Goal: Task Accomplishment & Management: Manage account settings

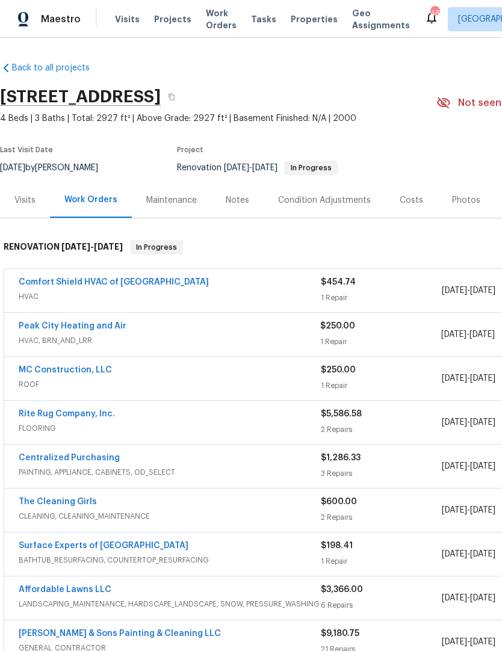
click at [46, 279] on link "Comfort Shield HVAC of NC" at bounding box center [114, 282] width 190 height 8
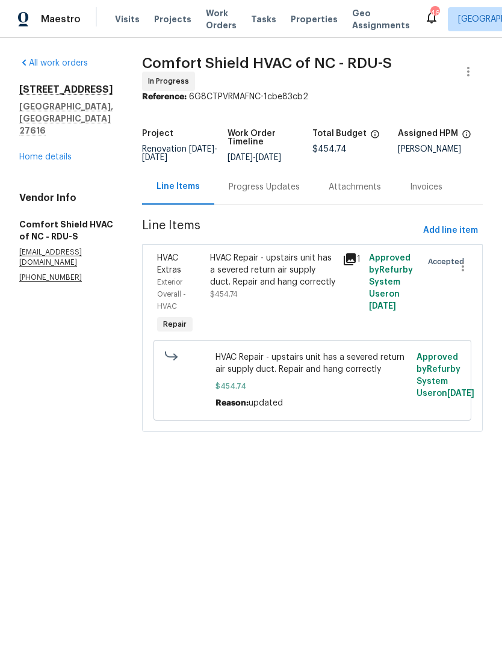
click at [282, 193] on div "Progress Updates" at bounding box center [264, 187] width 71 height 12
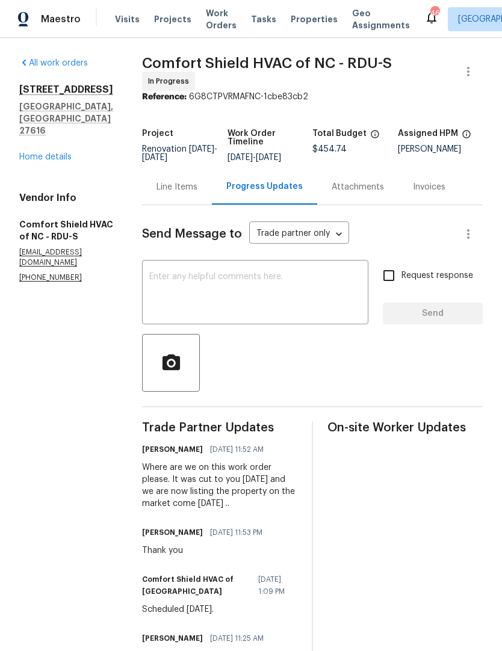
click at [203, 306] on textarea at bounding box center [255, 294] width 212 height 42
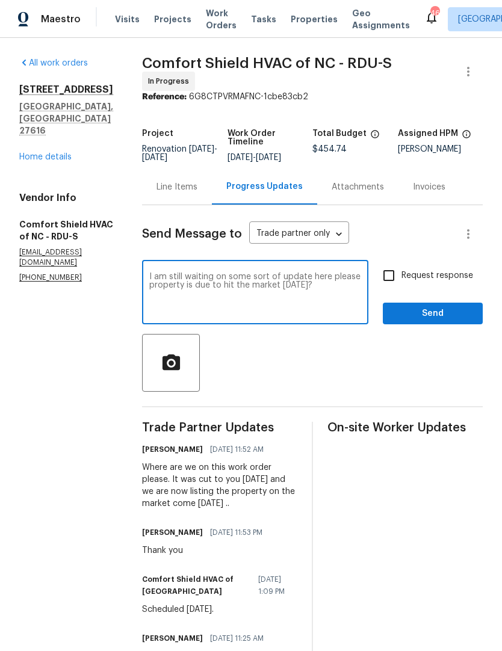
type textarea "I am still waiting on some sort of update here please property is due to hit th…"
click at [387, 280] on input "Request response" at bounding box center [388, 275] width 25 height 25
checkbox input "true"
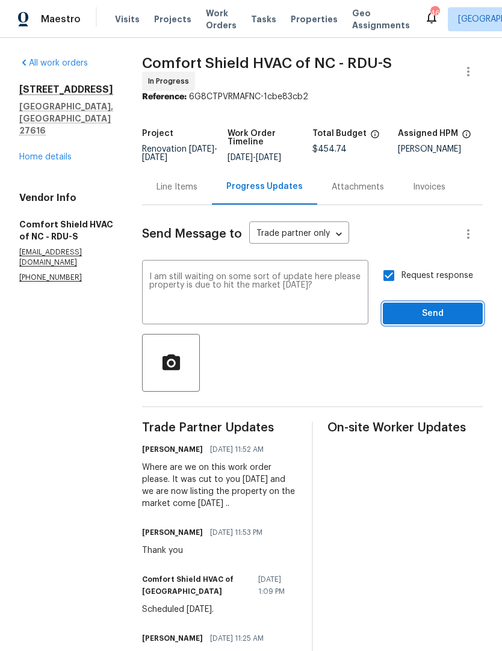
click at [412, 320] on span "Send" at bounding box center [432, 313] width 81 height 15
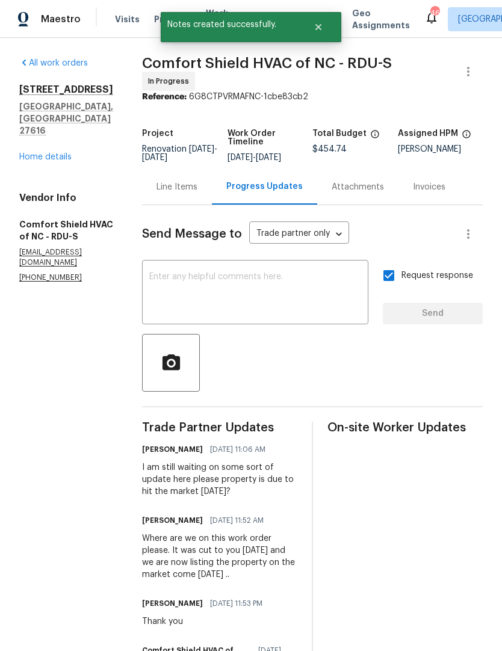
click at [47, 153] on link "Home details" at bounding box center [45, 157] width 52 height 8
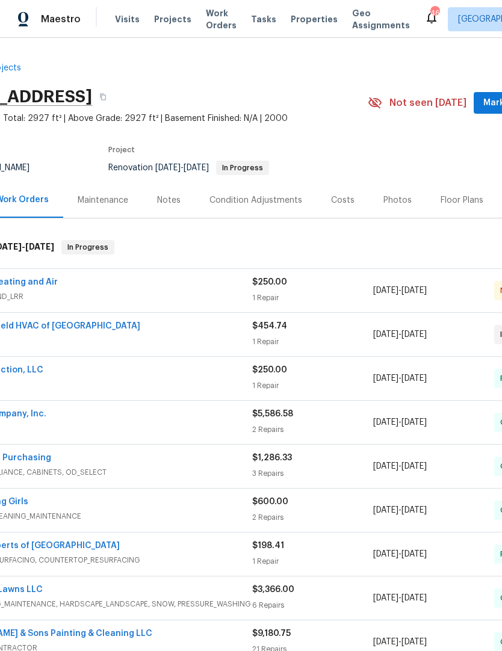
scroll to position [0, 72]
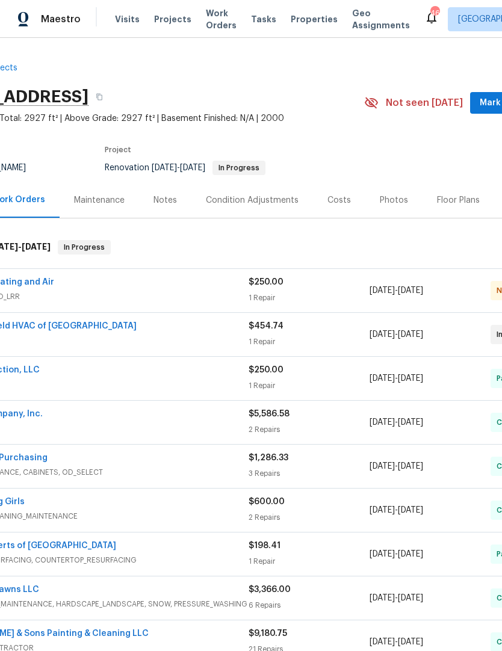
click at [34, 282] on link "Peak City Heating and Air" at bounding box center [0, 282] width 108 height 8
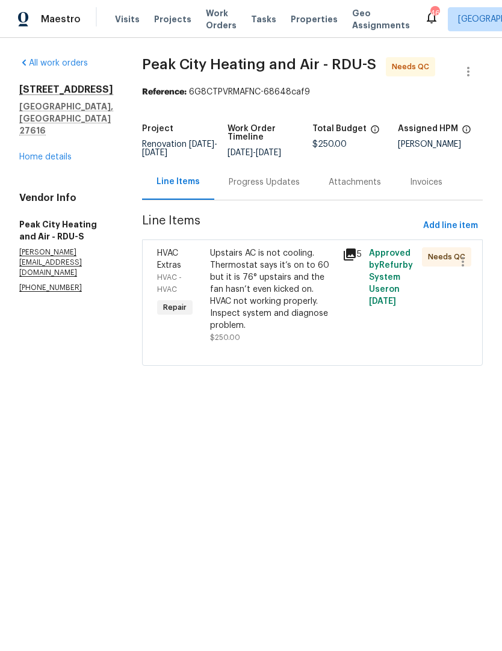
click at [261, 188] on div "Progress Updates" at bounding box center [264, 182] width 71 height 12
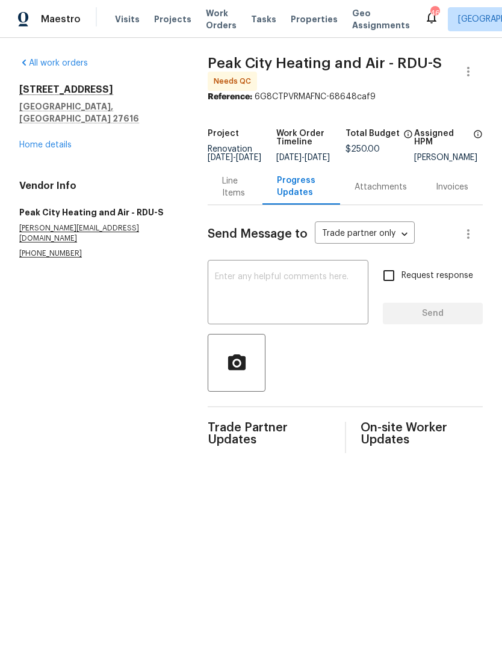
click at [225, 194] on div "Line Items" at bounding box center [235, 187] width 26 height 24
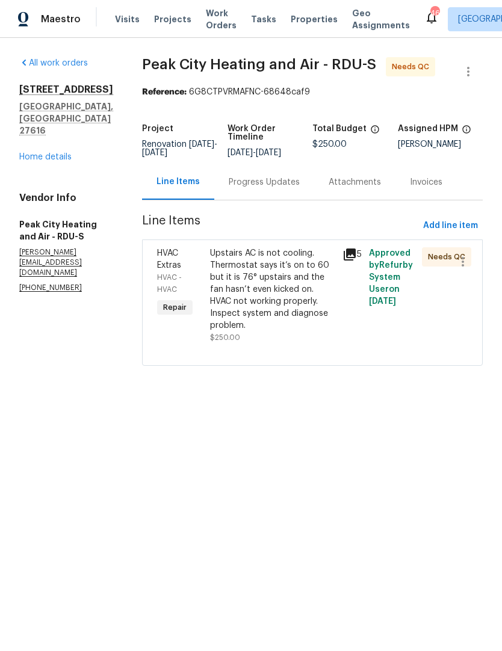
click at [232, 292] on div "Upstairs AC is not cooling. Thermostat says it’s on to 60 but it is 76° upstair…" at bounding box center [272, 289] width 125 height 84
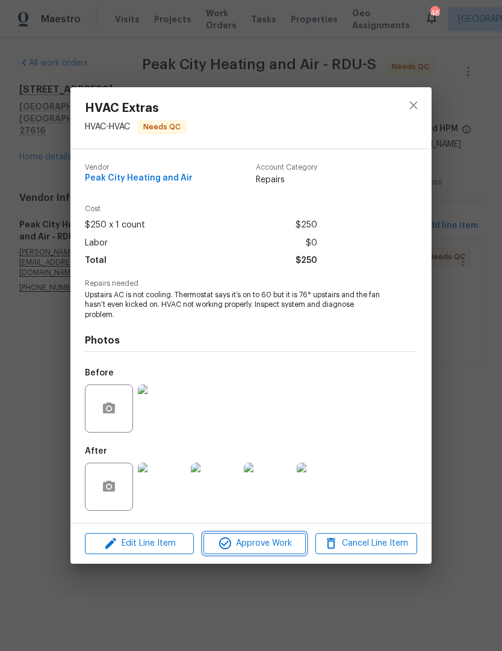
click at [280, 545] on span "Approve Work" at bounding box center [254, 543] width 94 height 15
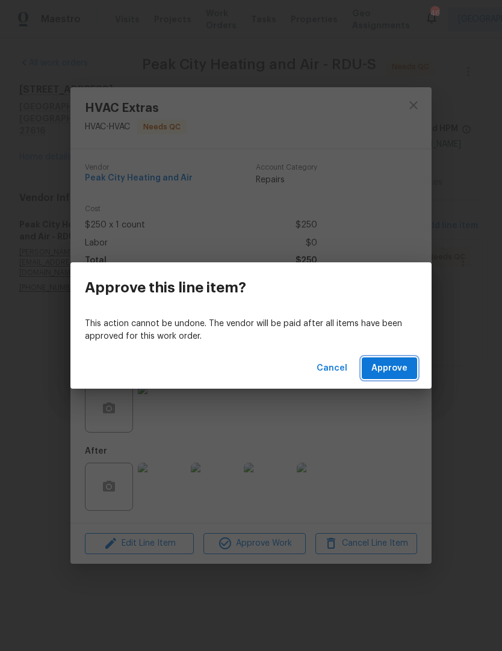
click at [401, 366] on span "Approve" at bounding box center [389, 368] width 36 height 15
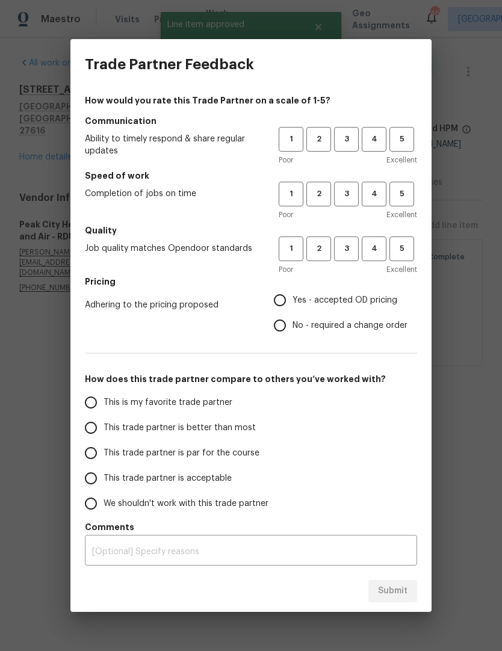
click at [87, 425] on input "This trade partner is better than most" at bounding box center [90, 427] width 25 height 25
radio input "true"
click at [378, 146] on button "4" at bounding box center [374, 139] width 25 height 25
click at [378, 196] on span "4" at bounding box center [374, 194] width 22 height 14
click at [380, 252] on span "4" at bounding box center [374, 249] width 22 height 14
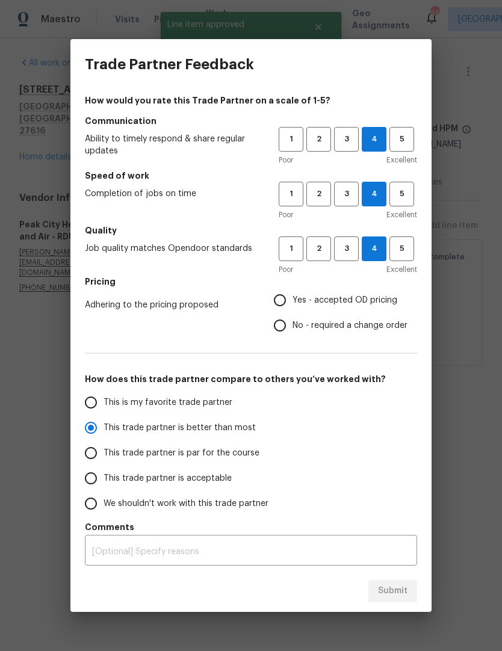
click at [365, 301] on span "Yes - accepted OD pricing" at bounding box center [344, 300] width 105 height 13
click at [292, 301] on input "Yes - accepted OD pricing" at bounding box center [279, 300] width 25 height 25
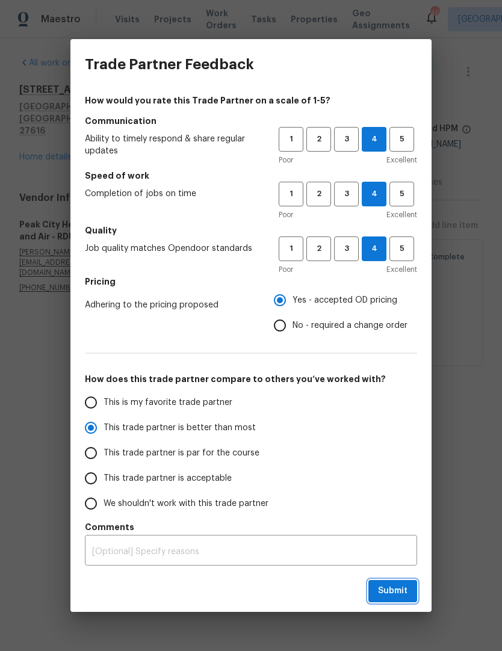
click at [387, 587] on span "Submit" at bounding box center [392, 591] width 29 height 15
radio input "false"
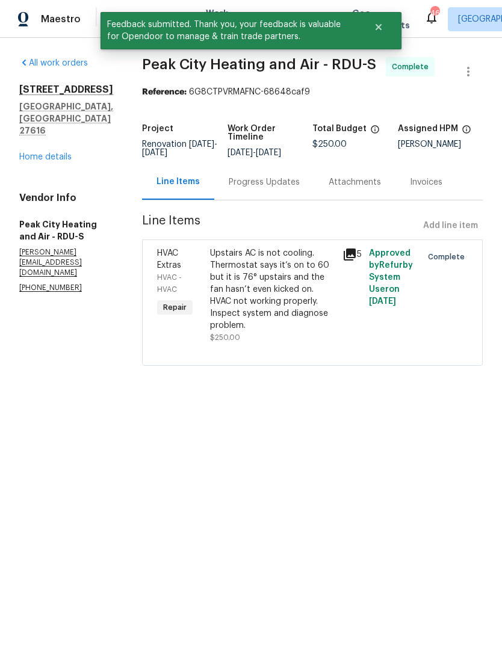
click at [52, 153] on link "Home details" at bounding box center [45, 157] width 52 height 8
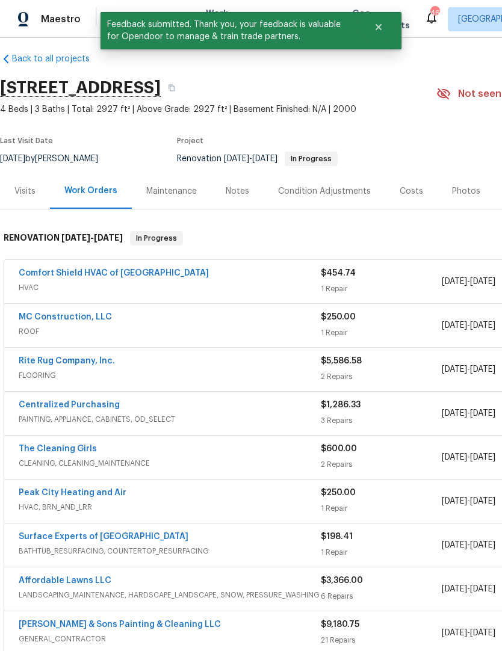
scroll to position [9, 0]
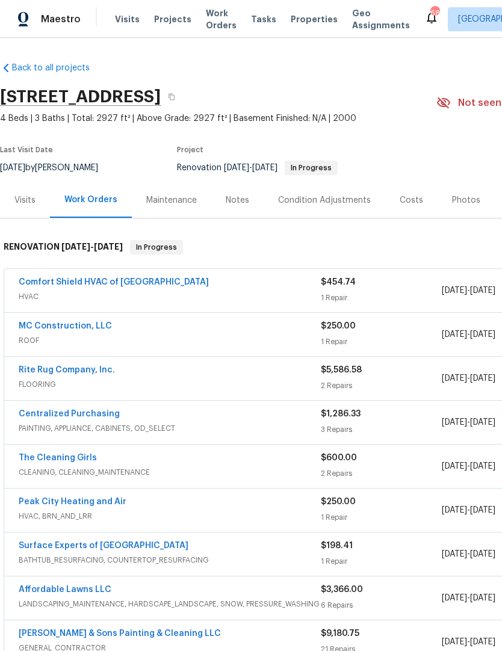
click at [304, 15] on span "Properties" at bounding box center [314, 19] width 47 height 12
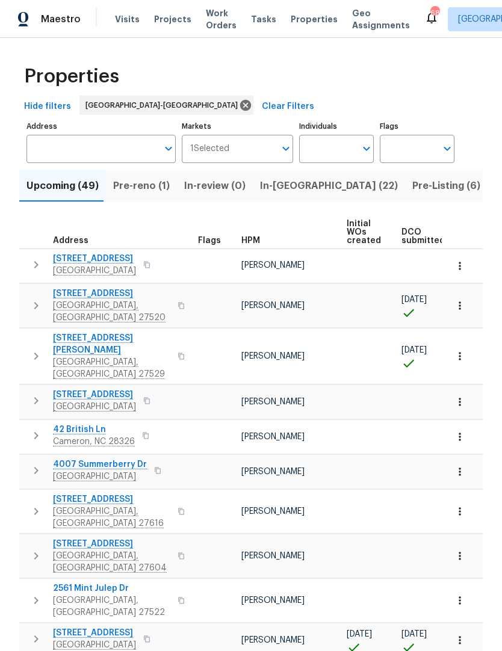
click at [168, 22] on span "Projects" at bounding box center [172, 19] width 37 height 12
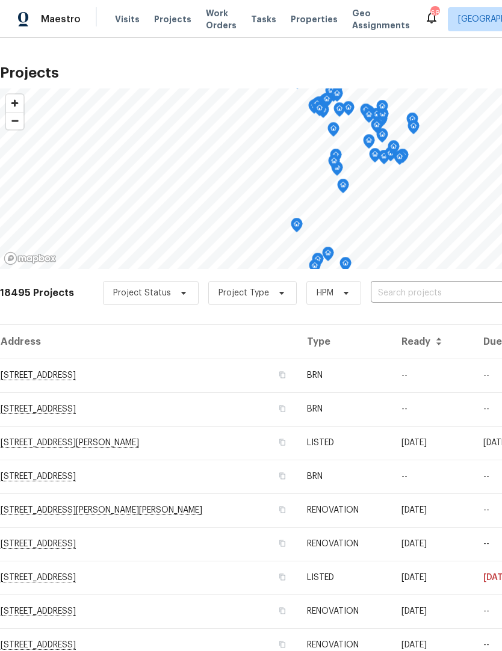
click at [416, 300] on input "text" at bounding box center [440, 293] width 138 height 19
type input "8891"
click at [429, 298] on input "text" at bounding box center [440, 293] width 138 height 19
type input "8891"
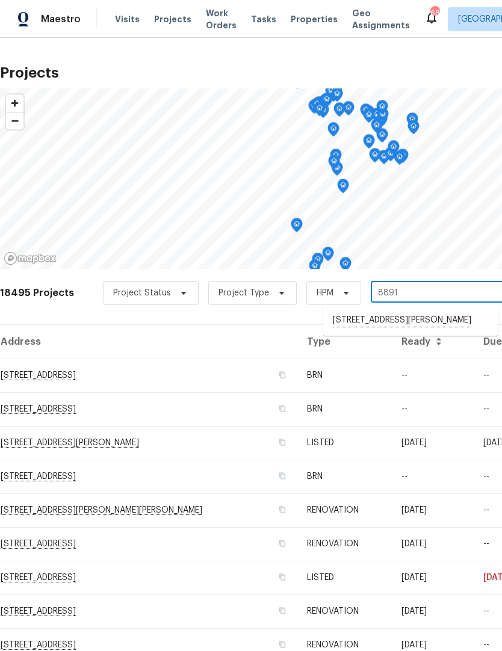
click at [418, 319] on li "[STREET_ADDRESS][PERSON_NAME]" at bounding box center [410, 320] width 175 height 20
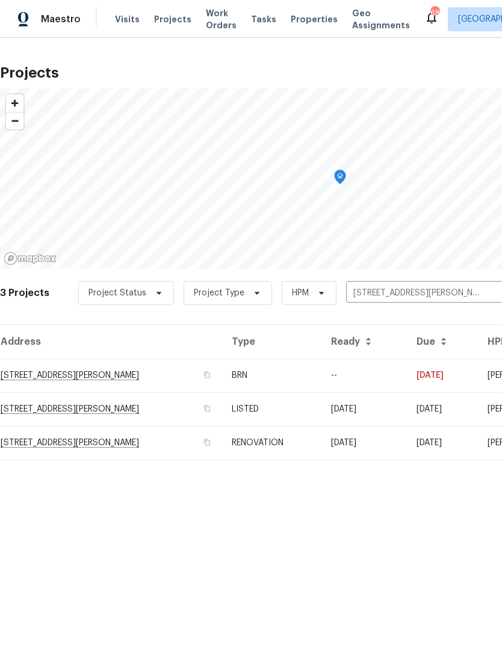
click at [48, 380] on td "[STREET_ADDRESS][PERSON_NAME]" at bounding box center [111, 376] width 222 height 34
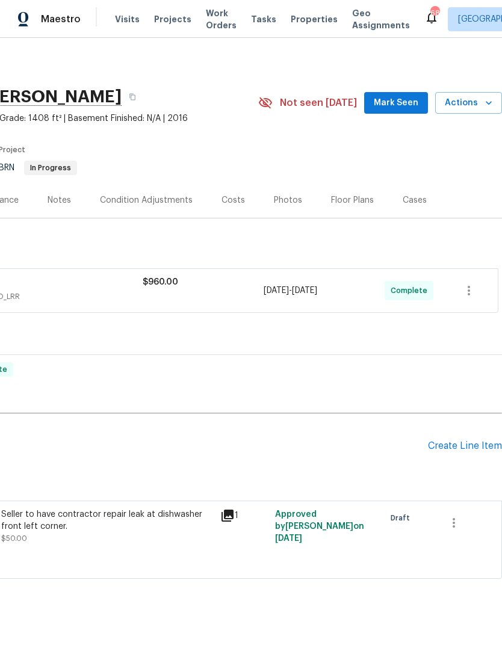
scroll to position [0, 178]
click at [473, 444] on div "Create Line Item" at bounding box center [465, 445] width 74 height 11
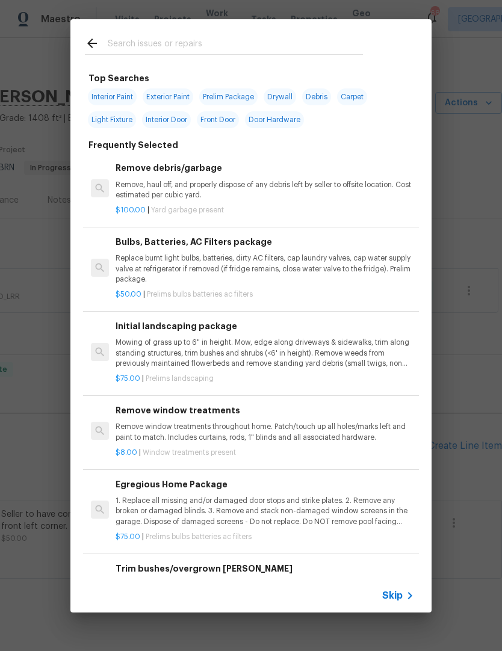
click at [134, 36] on input "text" at bounding box center [235, 45] width 255 height 18
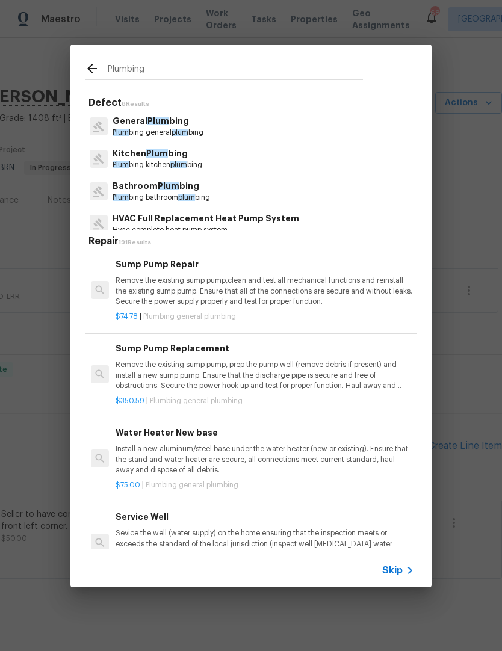
type input "Plumbing"
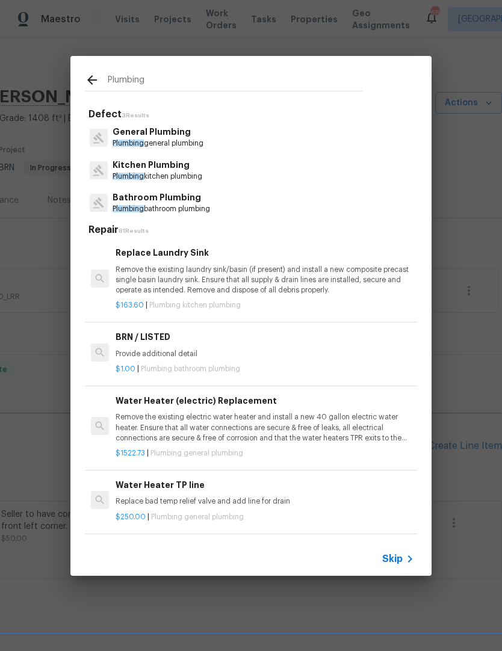
click at [142, 132] on p "General Plumbing" at bounding box center [158, 132] width 91 height 13
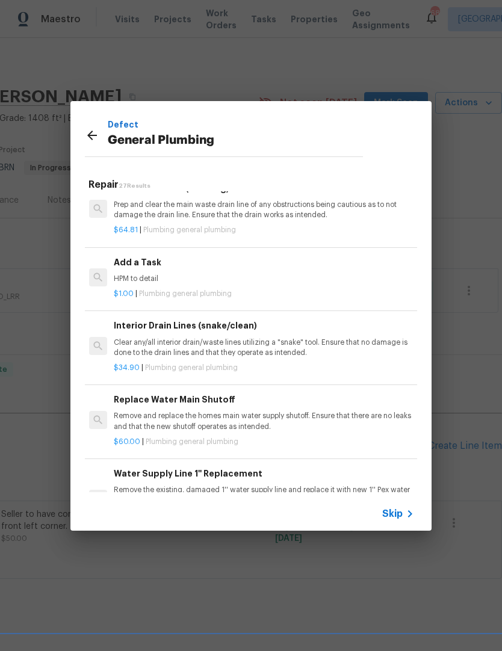
scroll to position [1305, 2]
click at [130, 274] on p "HPM to detail" at bounding box center [263, 279] width 298 height 10
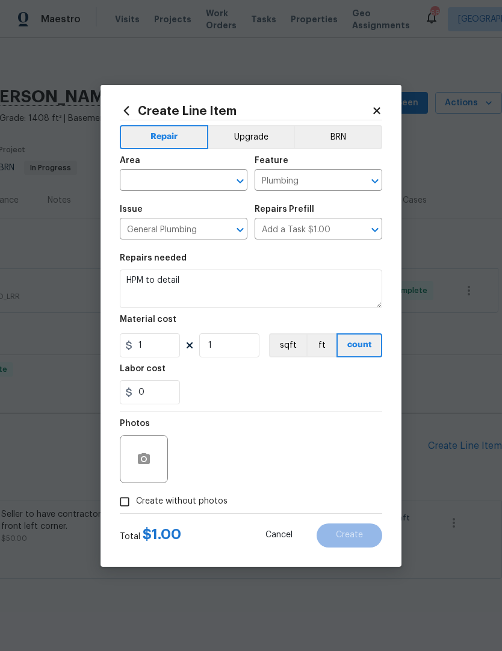
click at [152, 181] on input "text" at bounding box center [167, 181] width 94 height 19
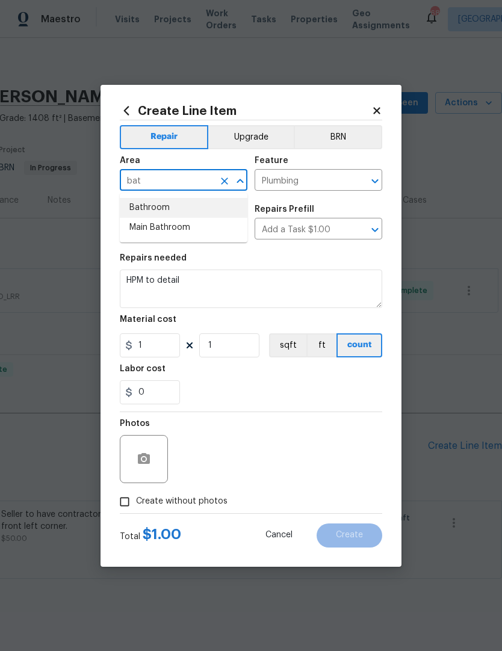
click at [143, 207] on li "Bathroom" at bounding box center [184, 208] width 128 height 20
type input "Bathroom"
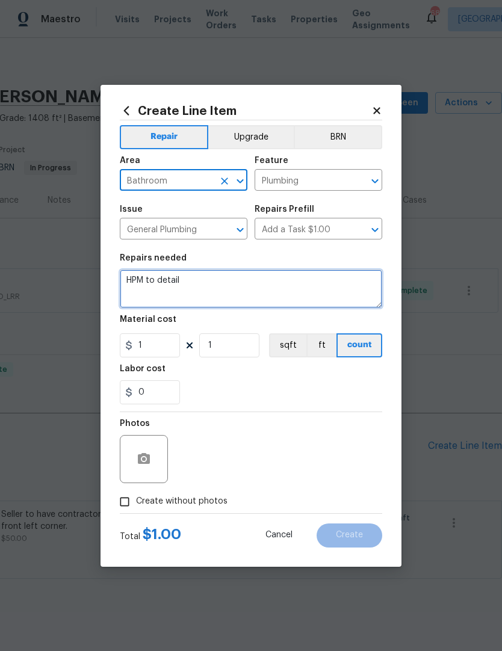
click at [186, 283] on textarea "HPM to detail" at bounding box center [251, 289] width 262 height 39
type textarea "H"
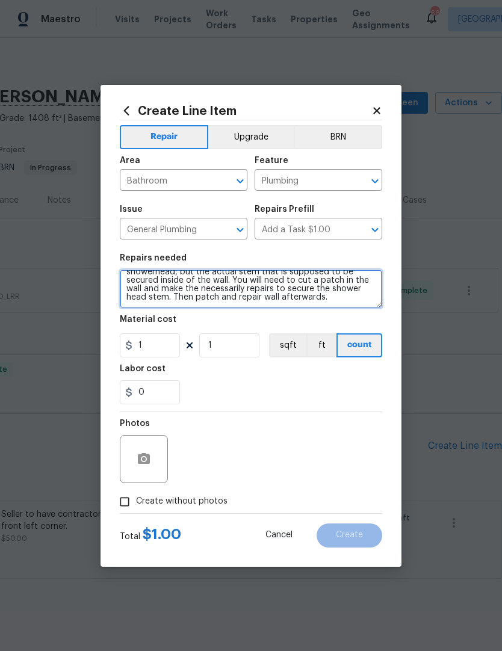
scroll to position [11, 0]
type textarea "Upstairs bathroom, shower neck is loose in the wall. Not the showerhead, but th…"
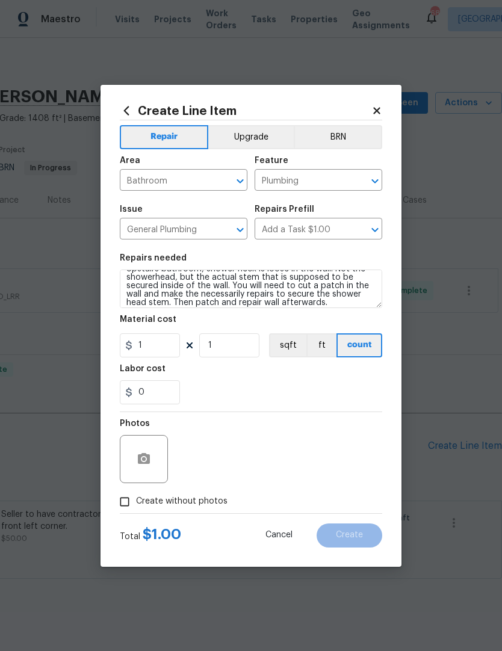
click at [228, 381] on div "0" at bounding box center [251, 392] width 262 height 24
click at [154, 345] on input "1" at bounding box center [150, 345] width 60 height 24
type input "350"
click at [224, 375] on div "Labor cost" at bounding box center [251, 373] width 262 height 16
click at [134, 466] on button "button" at bounding box center [143, 459] width 29 height 29
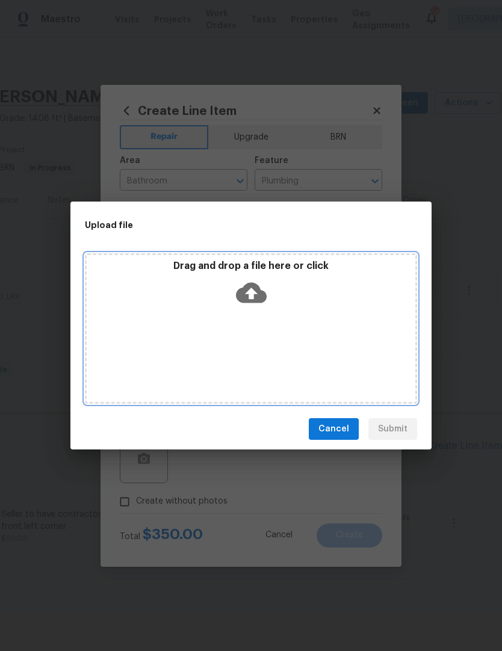
click at [212, 306] on div "Drag and drop a file here or click" at bounding box center [251, 286] width 329 height 52
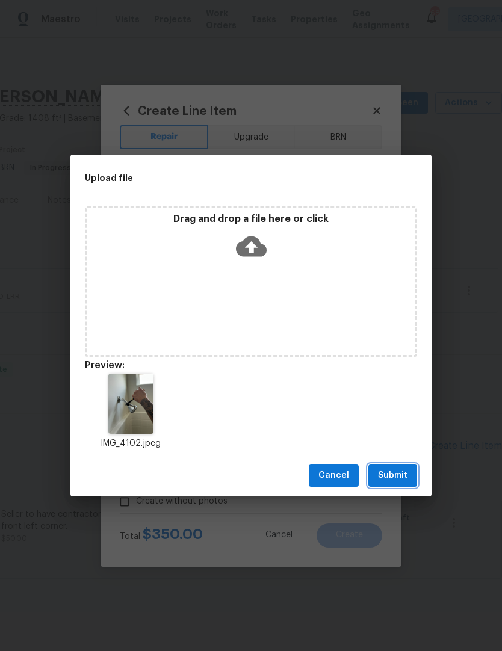
click at [398, 480] on span "Submit" at bounding box center [392, 475] width 29 height 15
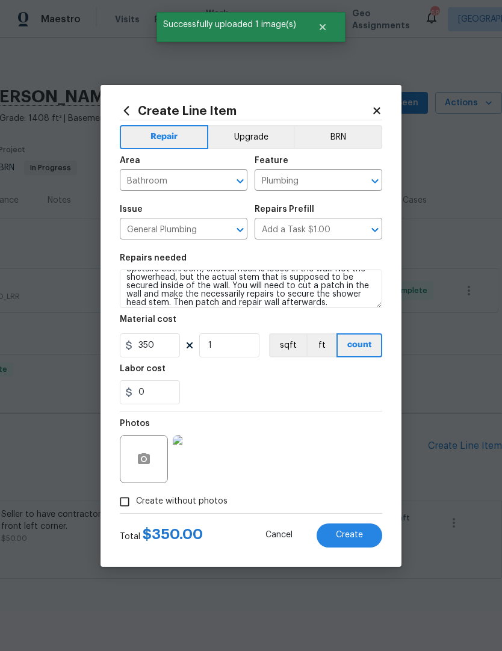
click at [353, 536] on span "Create" at bounding box center [349, 535] width 27 height 9
type input "0"
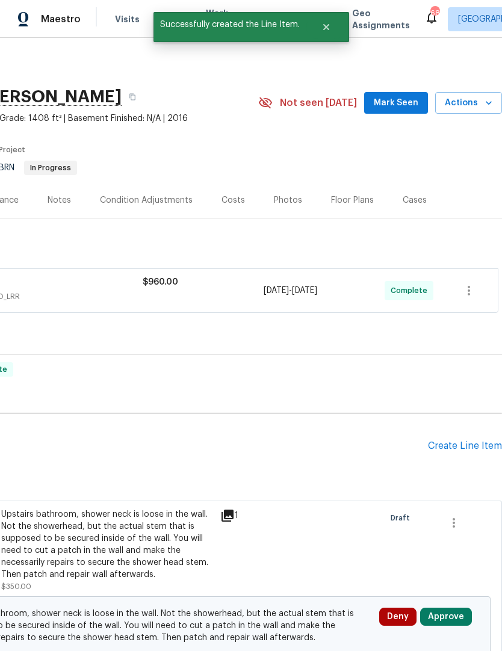
click at [440, 613] on button "Approve" at bounding box center [446, 617] width 52 height 18
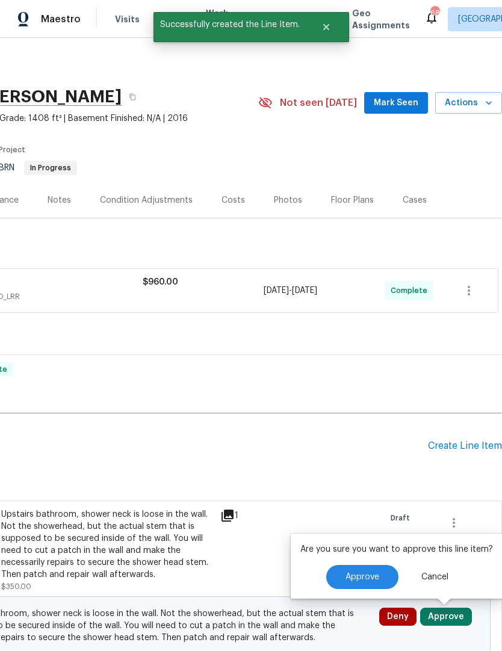
click at [364, 577] on span "Approve" at bounding box center [362, 577] width 34 height 9
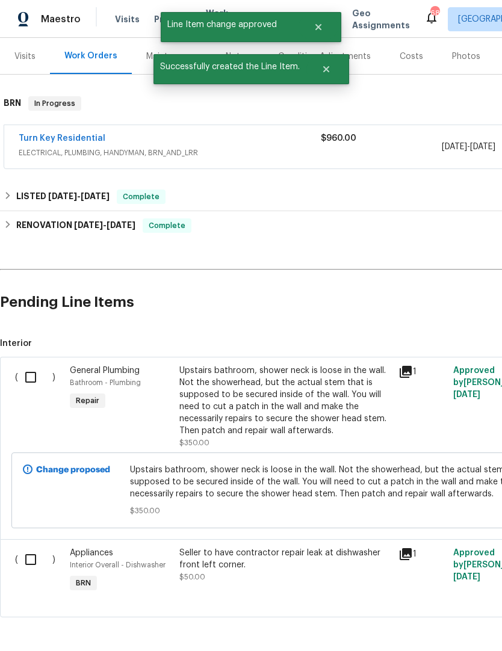
scroll to position [143, 0]
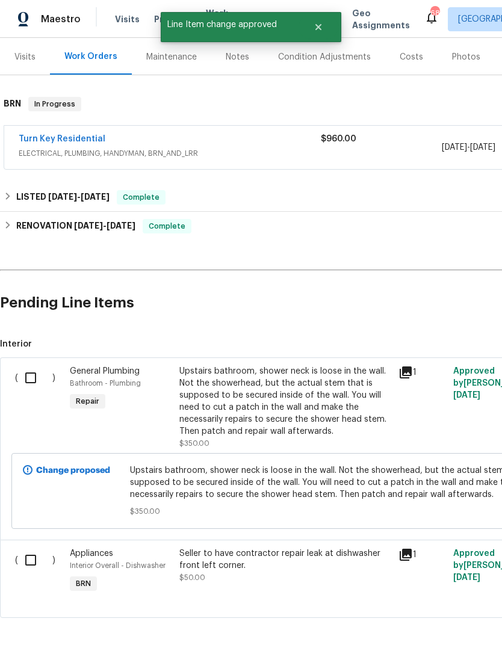
click at [28, 372] on input "checkbox" at bounding box center [35, 377] width 34 height 25
checkbox input "true"
click at [412, 621] on span "Create Work Order" at bounding box center [433, 621] width 80 height 15
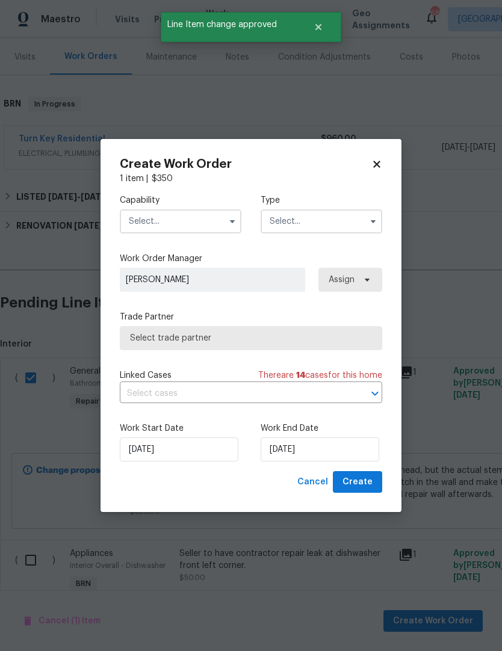
click at [134, 222] on input "text" at bounding box center [181, 221] width 122 height 24
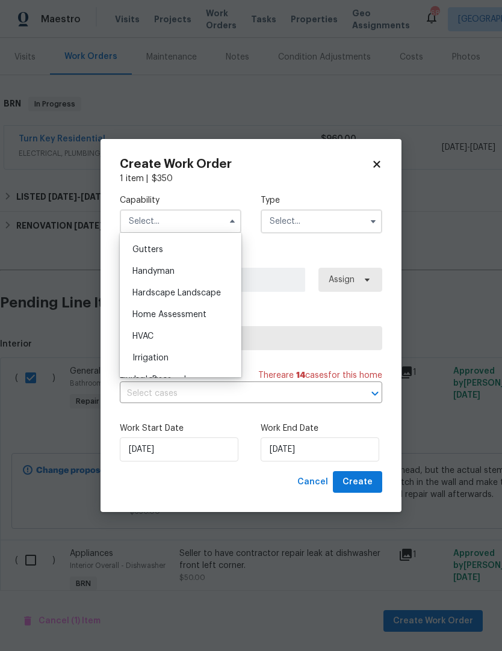
scroll to position [626, 0]
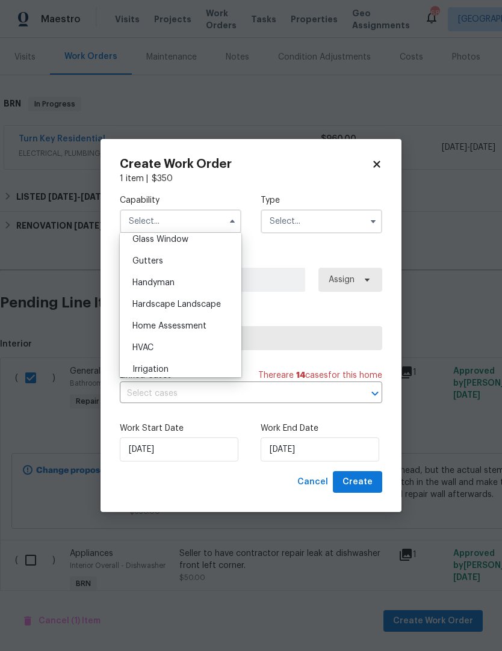
click at [141, 286] on span "Handyman" at bounding box center [153, 283] width 42 height 8
type input "Handyman"
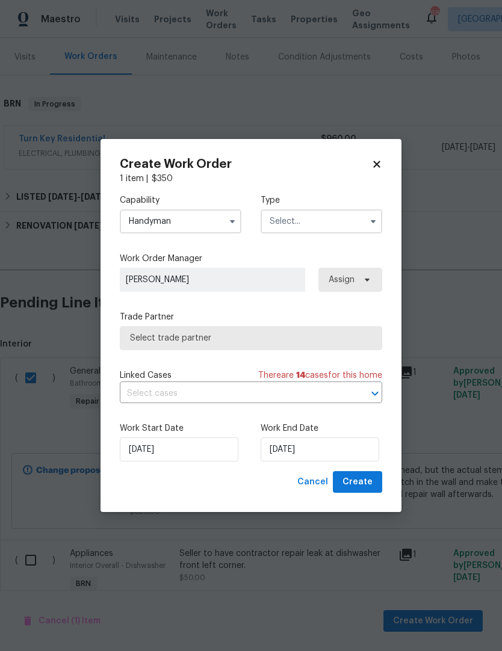
click at [363, 225] on input "text" at bounding box center [322, 221] width 122 height 24
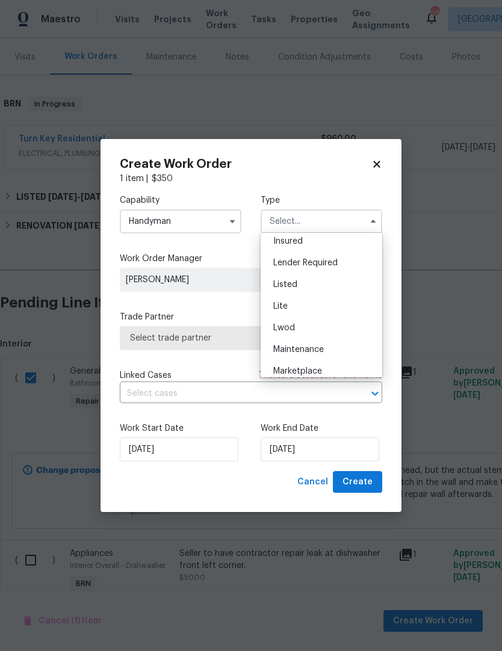
scroll to position [77, 0]
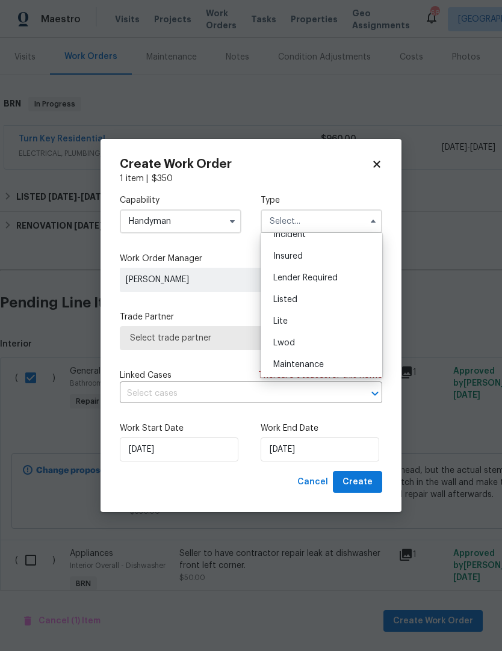
click at [350, 296] on div "Listed" at bounding box center [322, 300] width 116 height 22
type input "Listed"
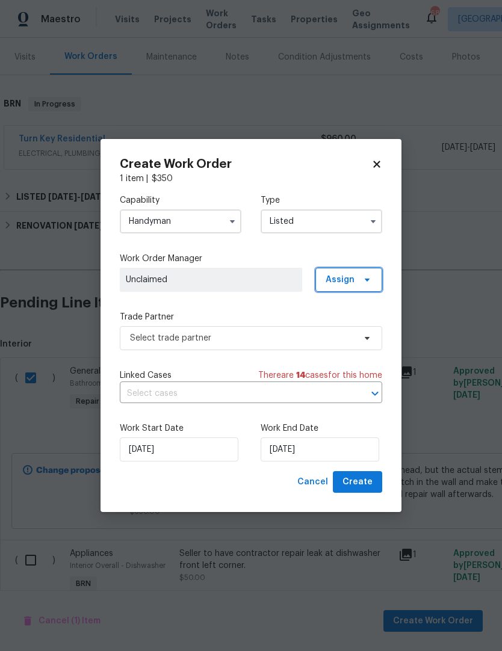
click at [364, 283] on icon at bounding box center [367, 280] width 10 height 10
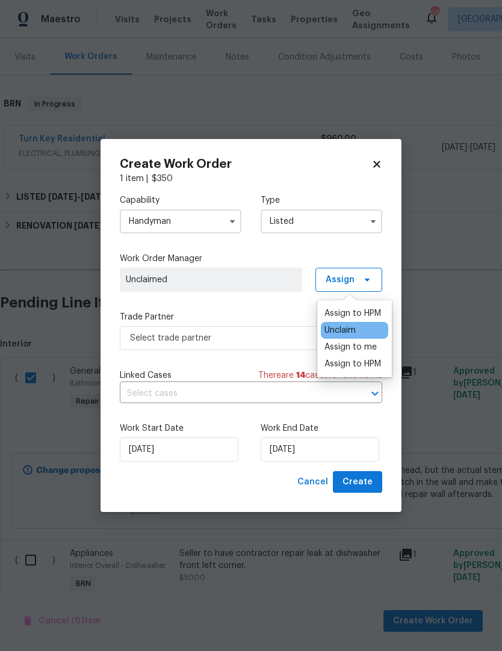
click at [366, 347] on div "Assign to me" at bounding box center [350, 347] width 52 height 12
click at [135, 311] on label "Trade Partner" at bounding box center [251, 317] width 262 height 12
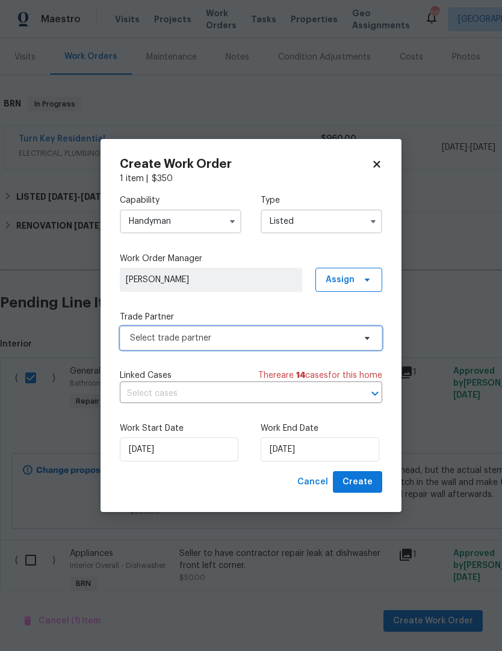
click at [137, 338] on span "Select trade partner" at bounding box center [242, 338] width 224 height 12
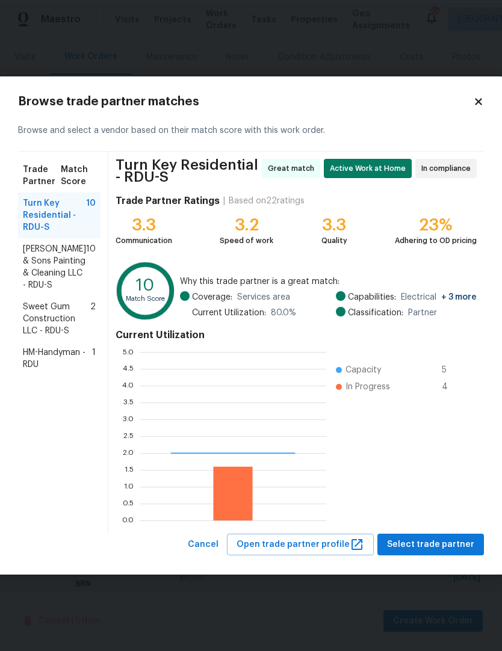
scroll to position [168, 187]
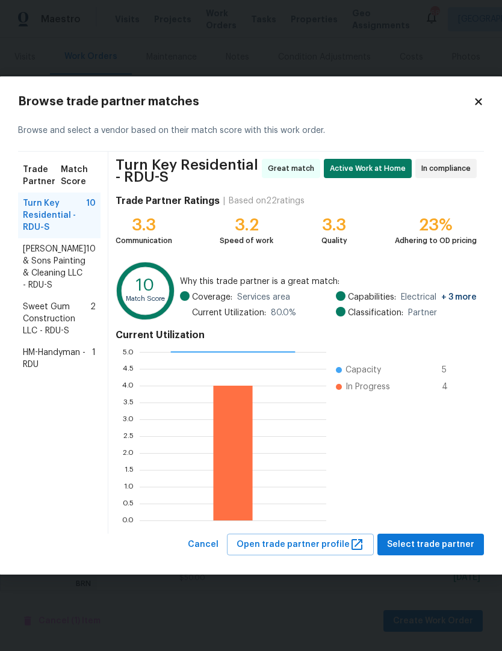
click at [41, 267] on span "Hodge & Sons Painting & Cleaning LLC - RDU-S" at bounding box center [54, 267] width 63 height 48
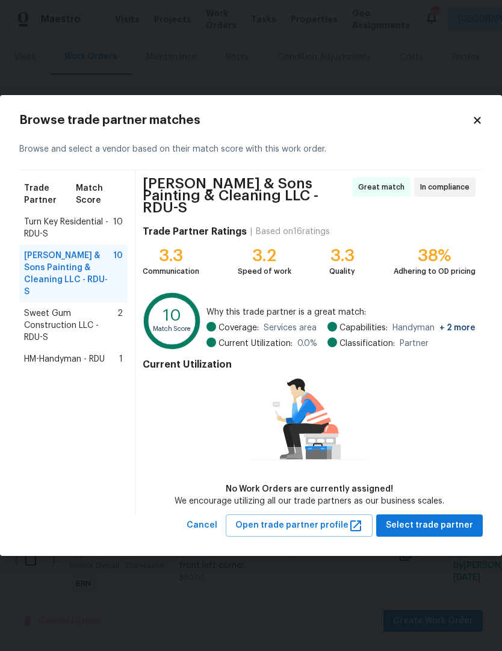
click at [42, 230] on span "Turn Key Residential - RDU-S" at bounding box center [68, 228] width 89 height 24
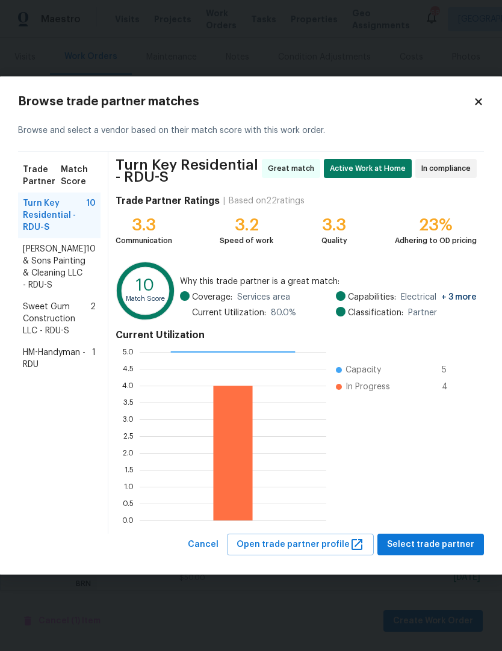
click at [48, 255] on span "Hodge & Sons Painting & Cleaning LLC - RDU-S" at bounding box center [54, 267] width 63 height 48
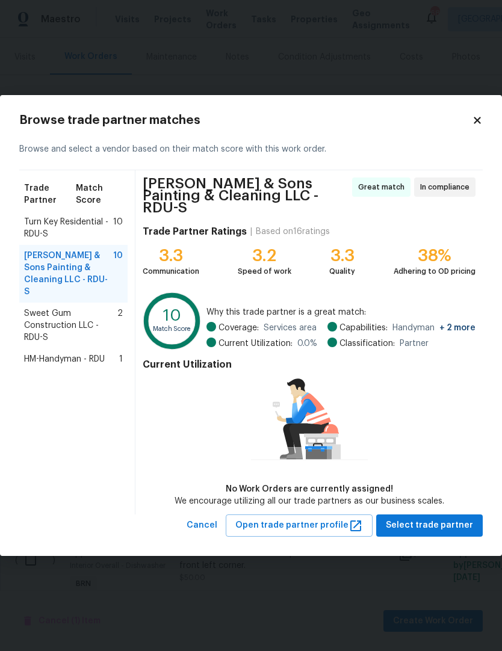
click at [39, 236] on span "Turn Key Residential - RDU-S" at bounding box center [68, 228] width 89 height 24
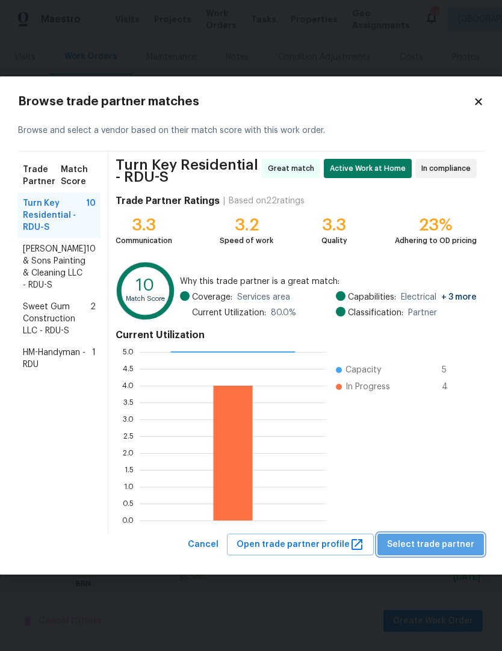
click at [439, 544] on span "Select trade partner" at bounding box center [430, 544] width 87 height 15
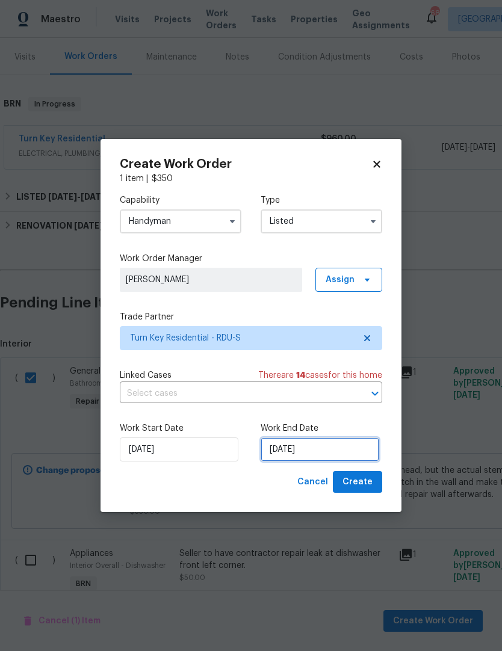
click at [330, 452] on input "[DATE]" at bounding box center [320, 449] width 119 height 24
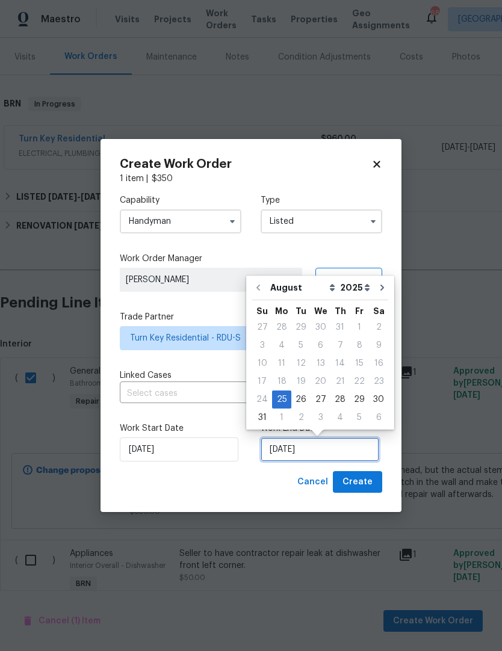
scroll to position [5, 0]
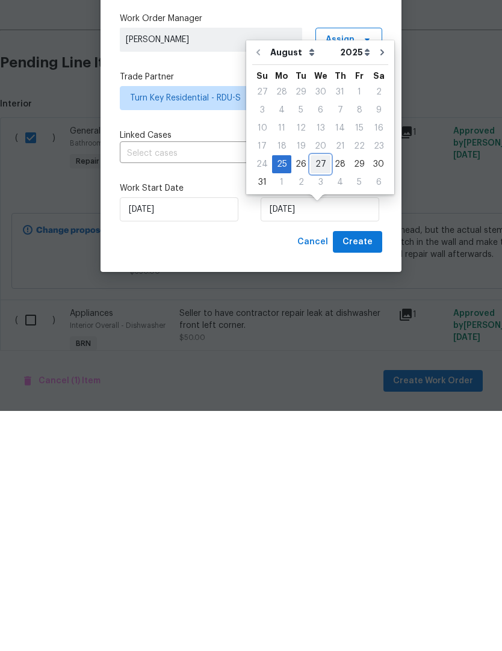
click at [313, 396] on div "27" at bounding box center [320, 404] width 20 height 17
type input "[DATE]"
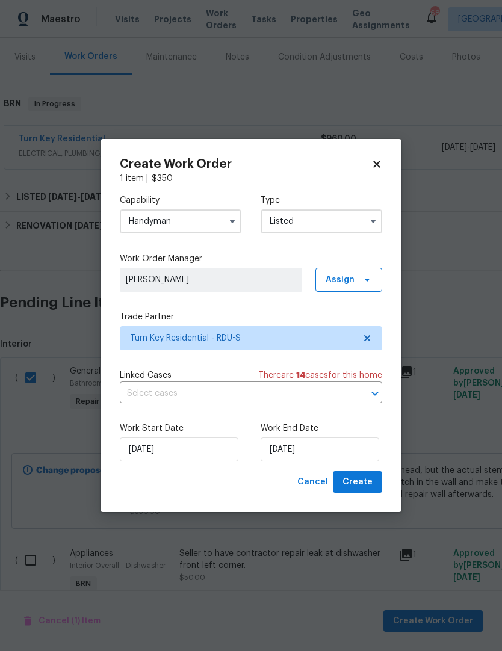
click at [365, 486] on span "Create" at bounding box center [357, 482] width 30 height 15
checkbox input "false"
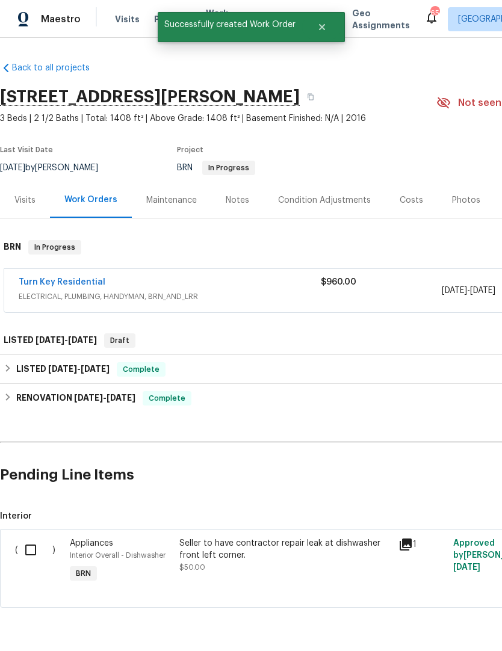
scroll to position [0, 0]
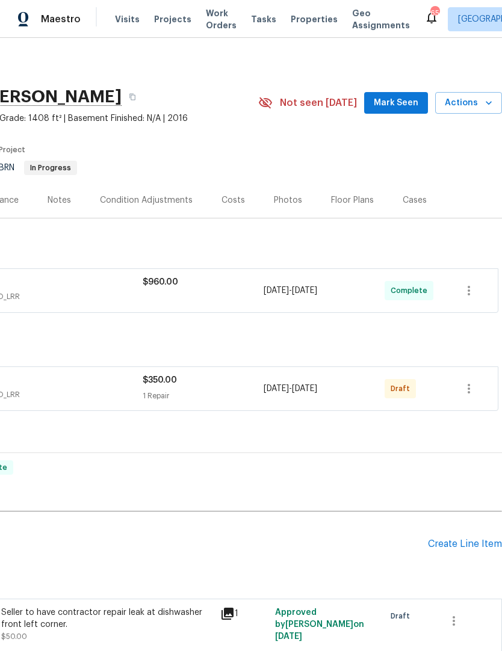
scroll to position [0, 178]
click at [473, 391] on icon "button" at bounding box center [469, 388] width 14 height 14
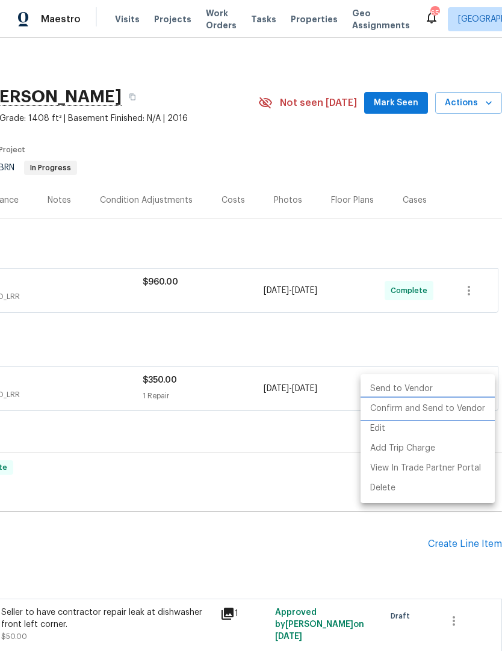
click at [437, 410] on li "Confirm and Send to Vendor" at bounding box center [427, 409] width 134 height 20
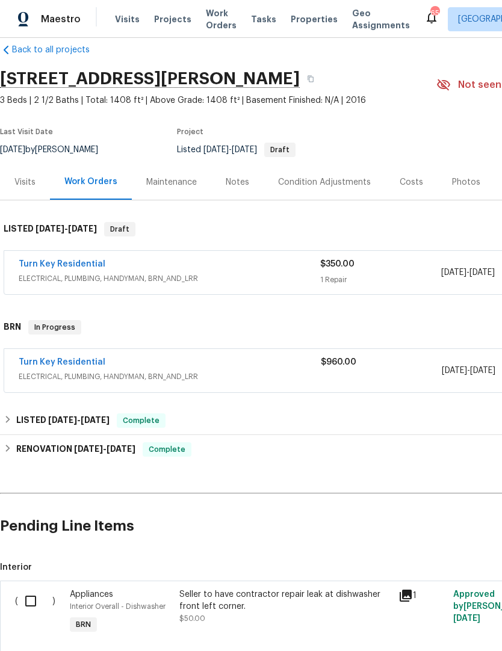
scroll to position [18, 0]
click at [52, 264] on link "Turn Key Residential" at bounding box center [62, 264] width 87 height 8
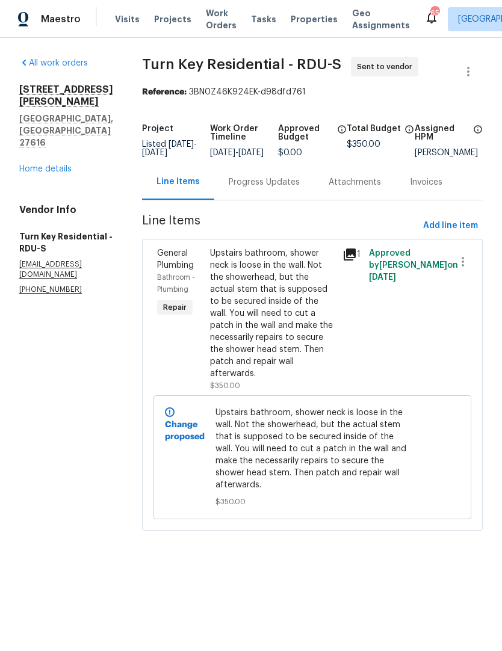
click at [300, 188] on div "Progress Updates" at bounding box center [264, 182] width 71 height 12
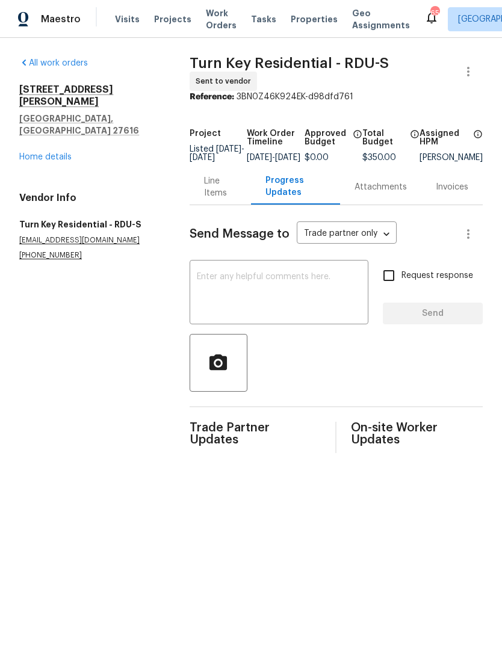
click at [211, 287] on textarea at bounding box center [279, 294] width 164 height 42
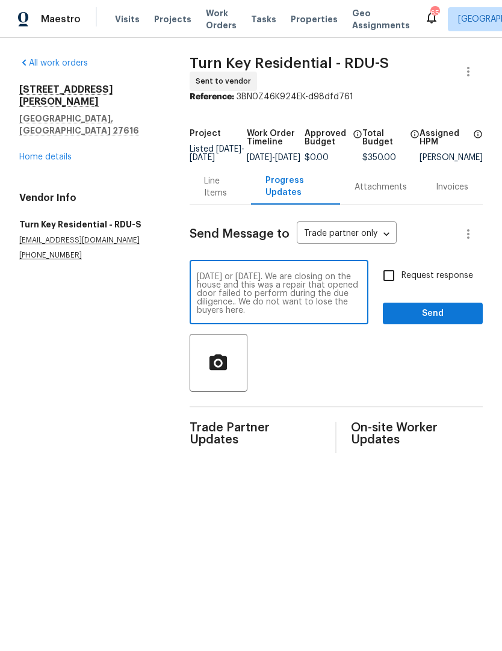
scroll to position [17, 0]
type textarea "Hey team, this one is very urgent and I need it done as soon as possible either…"
click at [388, 280] on input "Request response" at bounding box center [388, 275] width 25 height 25
checkbox input "true"
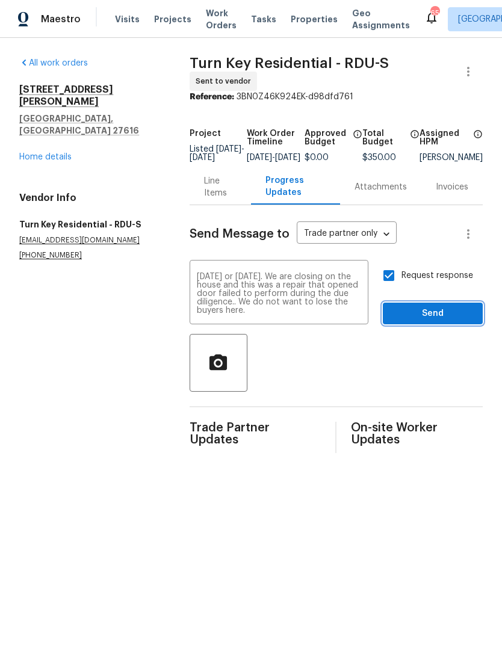
click at [407, 309] on button "Send" at bounding box center [433, 314] width 100 height 22
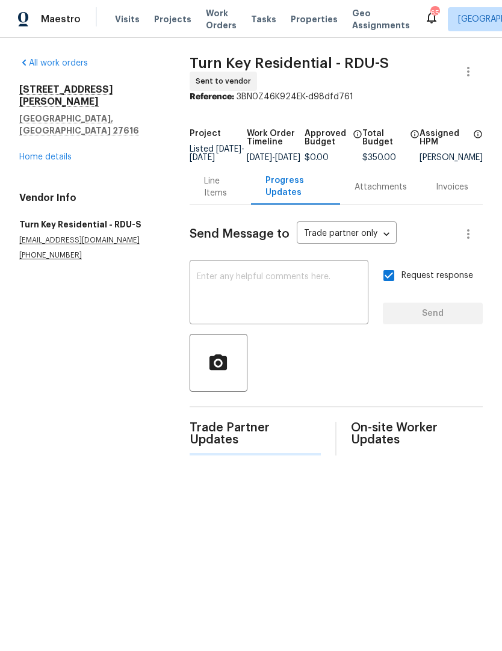
scroll to position [0, 0]
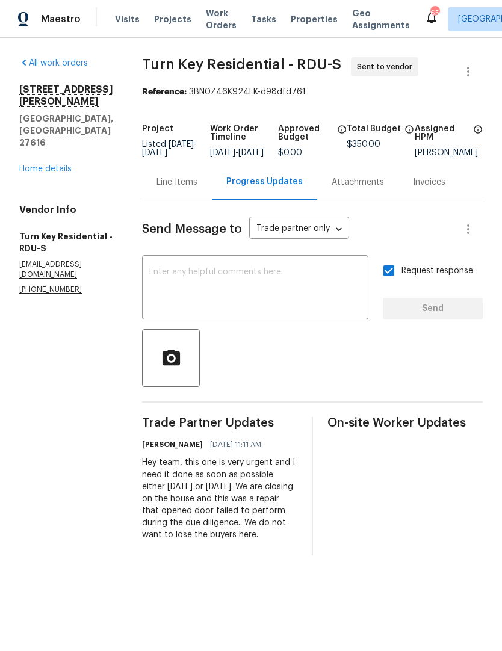
click at [197, 188] on div "Line Items" at bounding box center [176, 182] width 41 height 12
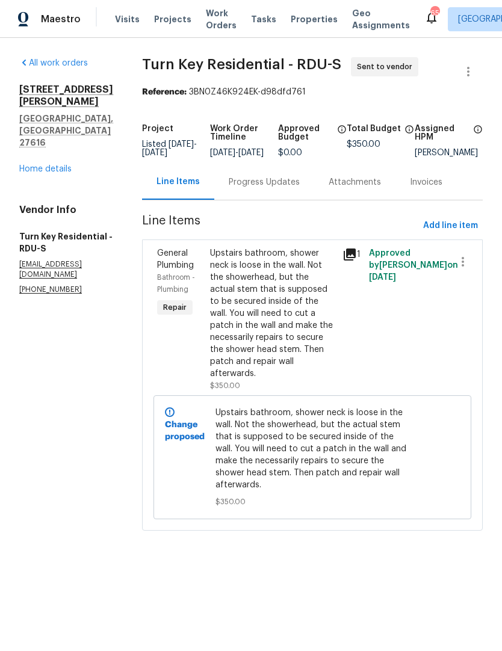
click at [45, 165] on link "Home details" at bounding box center [45, 169] width 52 height 8
